Goal: Information Seeking & Learning: Learn about a topic

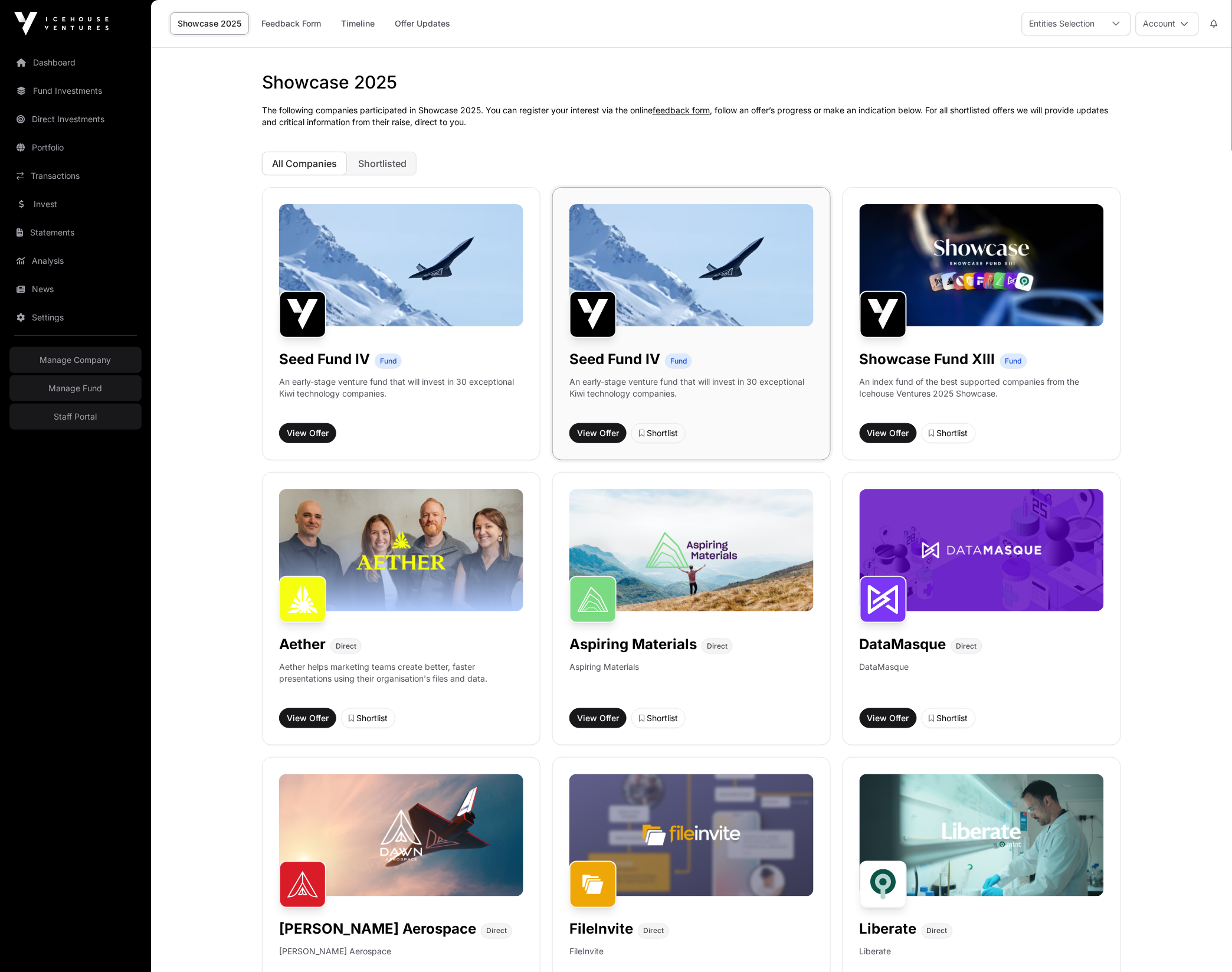
click at [666, 251] on img at bounding box center [691, 265] width 245 height 122
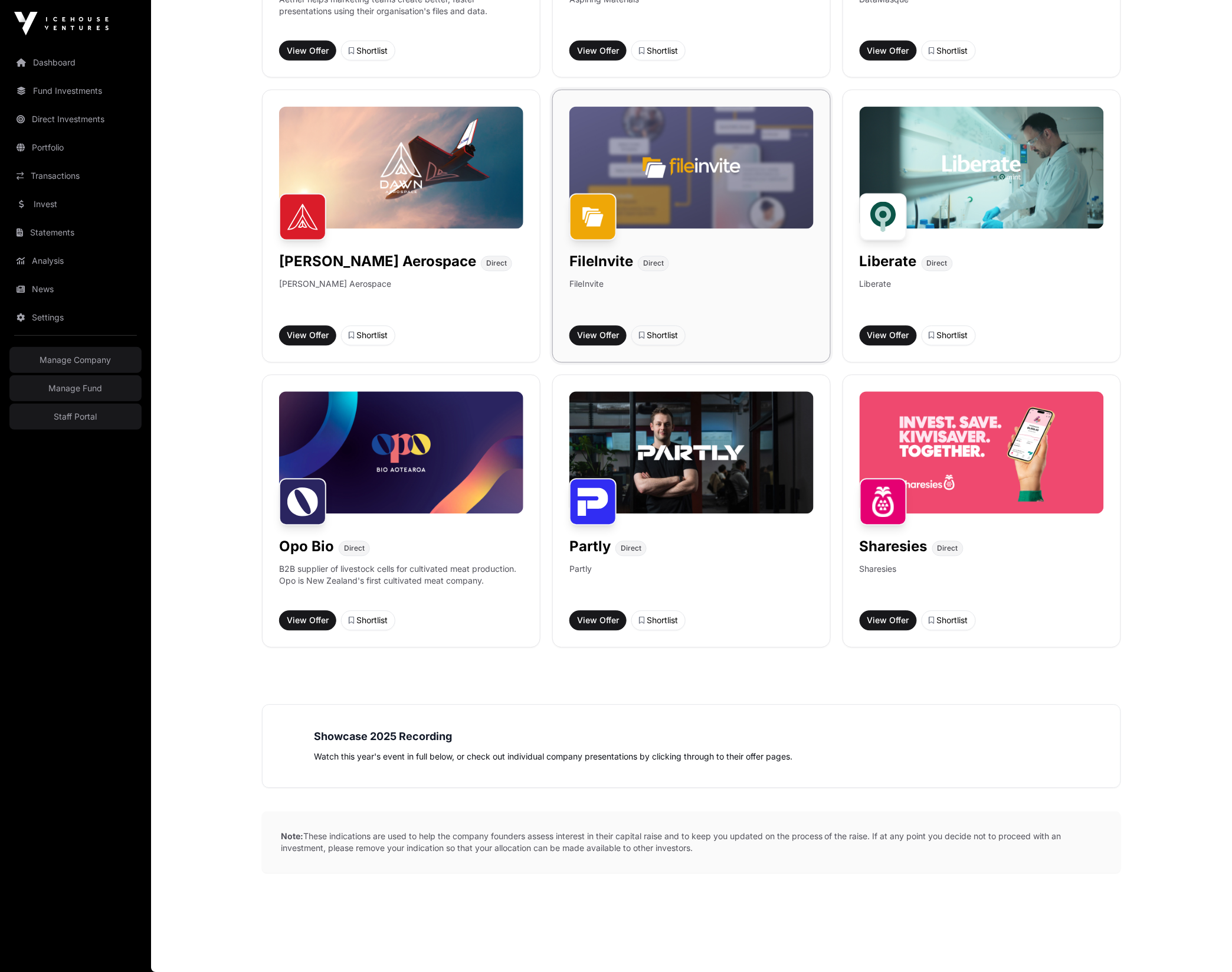
scroll to position [670, 0]
click at [423, 191] on img at bounding box center [401, 167] width 245 height 122
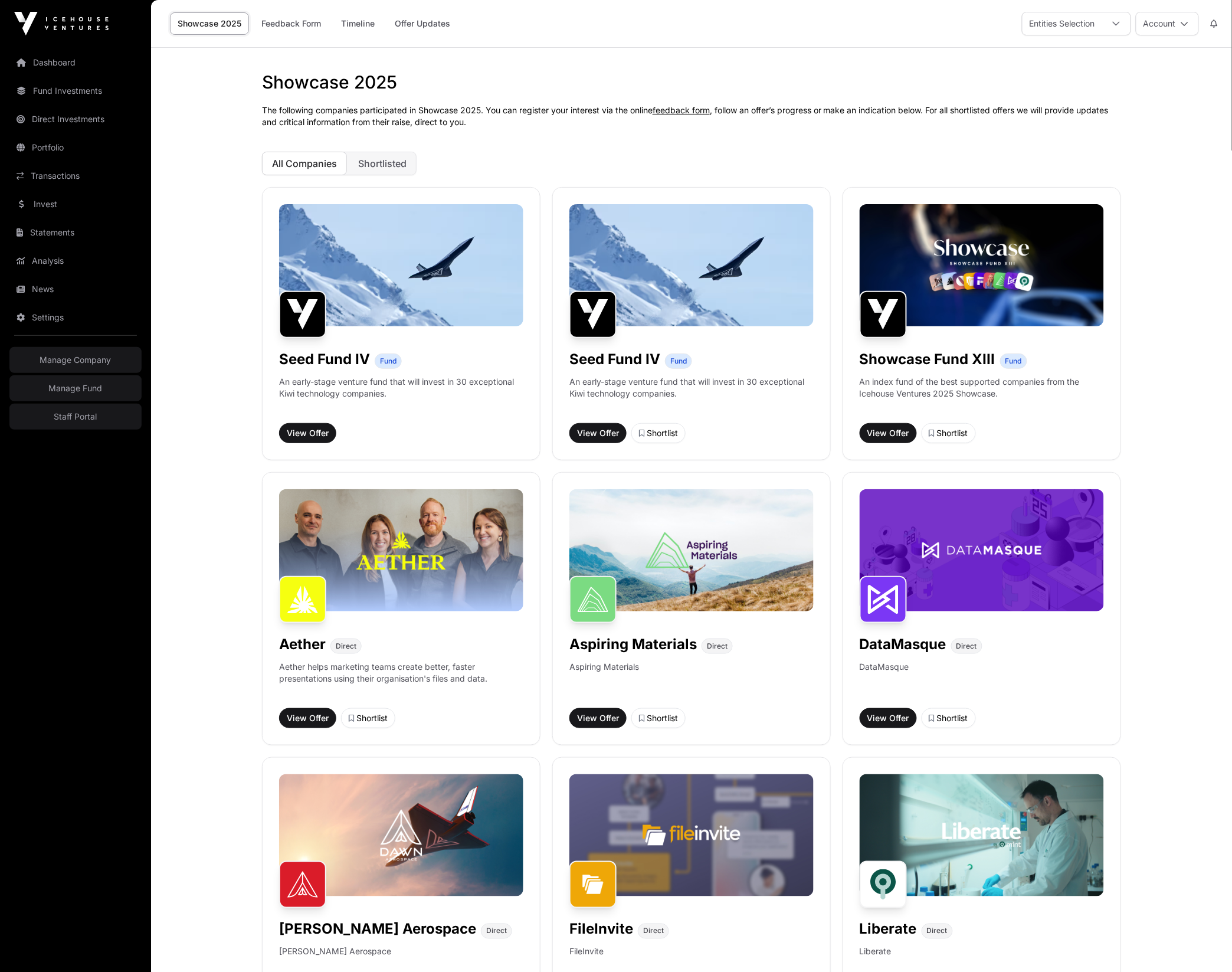
scroll to position [311, 0]
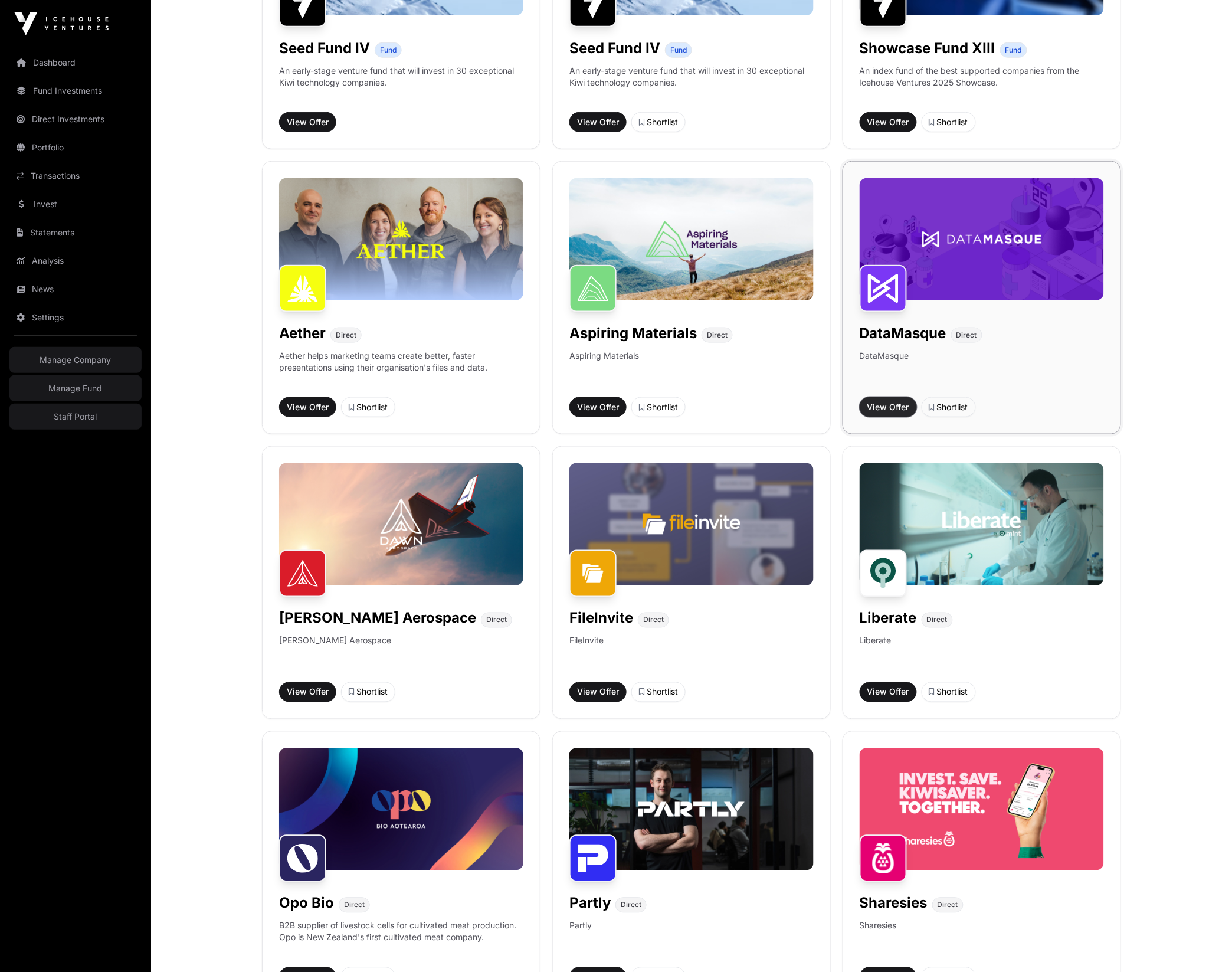
click at [895, 409] on span "View Offer" at bounding box center [888, 407] width 42 height 12
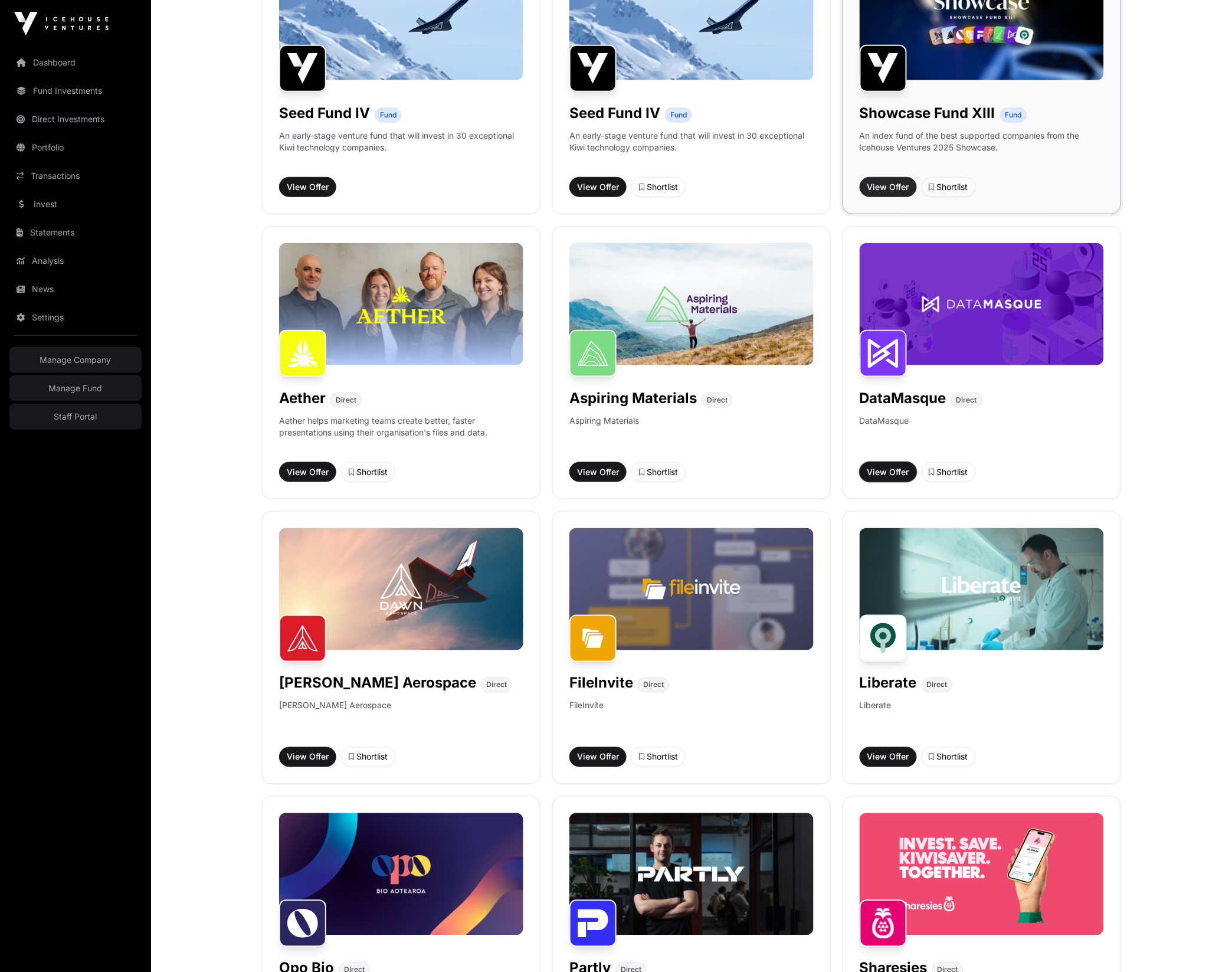
scroll to position [0, 0]
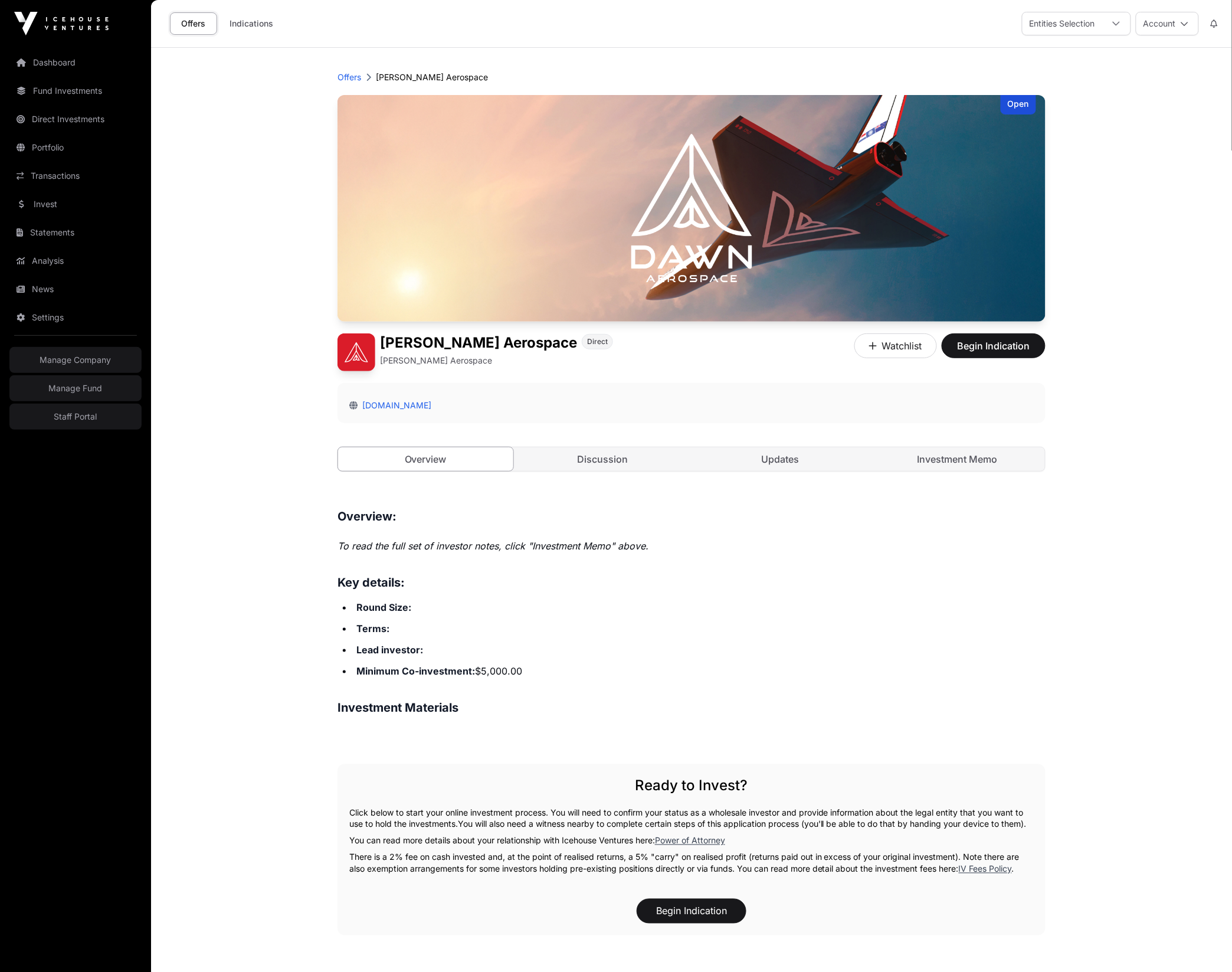
click at [1160, 435] on main "Offers [PERSON_NAME] Aerospace Open [PERSON_NAME] Aerospace Direct [PERSON_NAME…" at bounding box center [691, 677] width 1081 height 1259
